Goal: Task Accomplishment & Management: Manage account settings

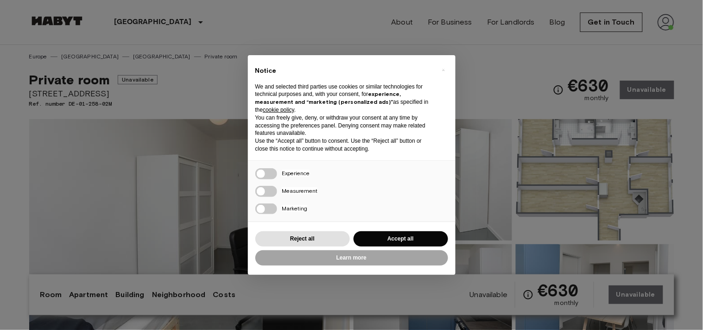
click at [314, 229] on div "× Notice We and selected third parties use cookies or similar technologies for …" at bounding box center [352, 165] width 208 height 220
click at [313, 238] on button "Reject all" at bounding box center [302, 238] width 95 height 15
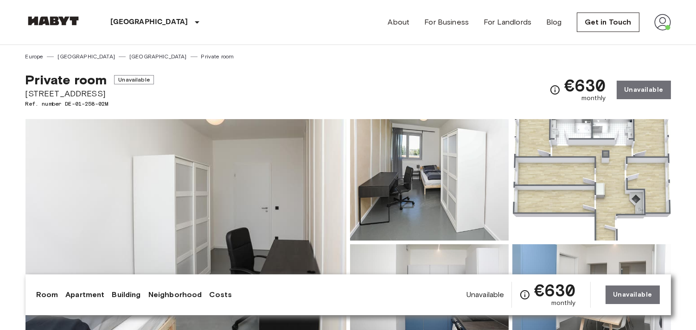
click at [664, 26] on img at bounding box center [662, 22] width 17 height 17
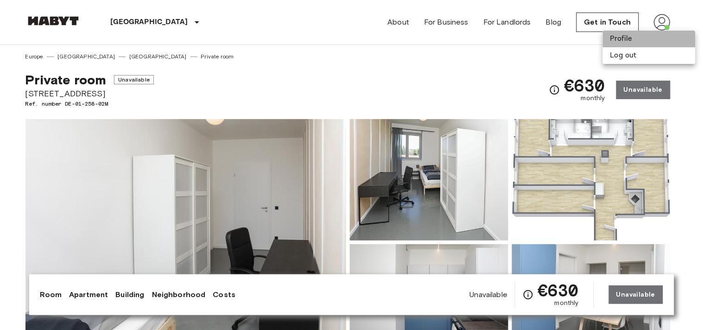
click at [624, 42] on li "Profile" at bounding box center [649, 39] width 93 height 17
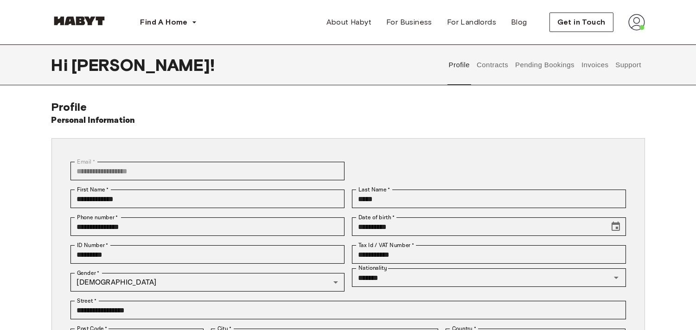
click at [499, 63] on button "Contracts" at bounding box center [492, 64] width 34 height 41
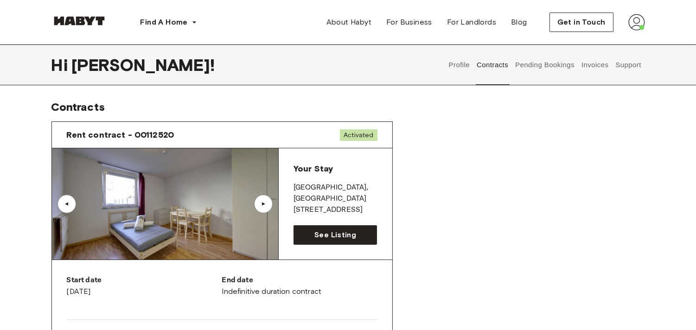
click at [549, 65] on button "Pending Bookings" at bounding box center [545, 64] width 62 height 41
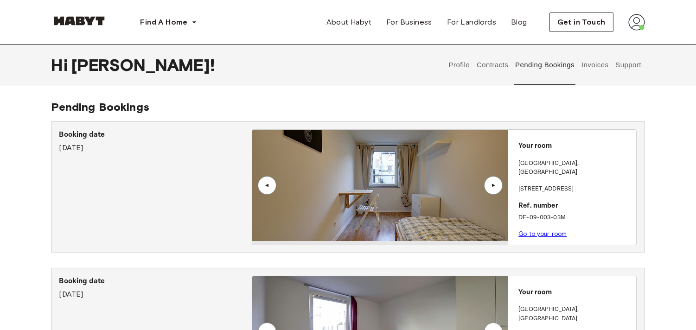
click at [588, 65] on button "Invoices" at bounding box center [594, 64] width 29 height 41
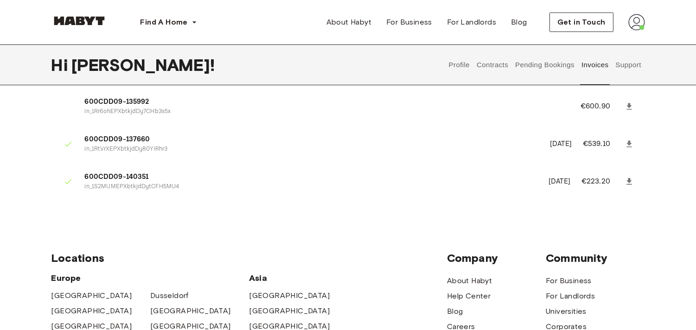
scroll to position [642, 0]
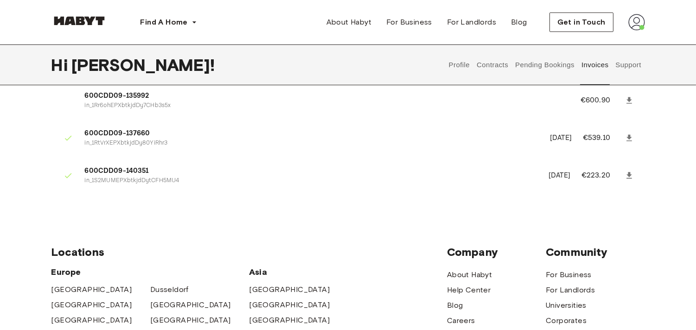
click at [627, 66] on button "Support" at bounding box center [628, 64] width 28 height 41
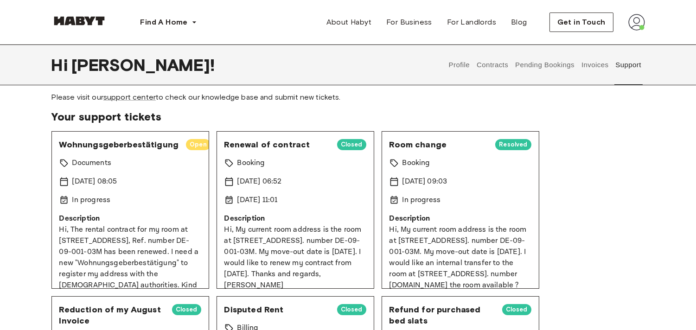
scroll to position [33, 0]
